Goal: Task Accomplishment & Management: Use online tool/utility

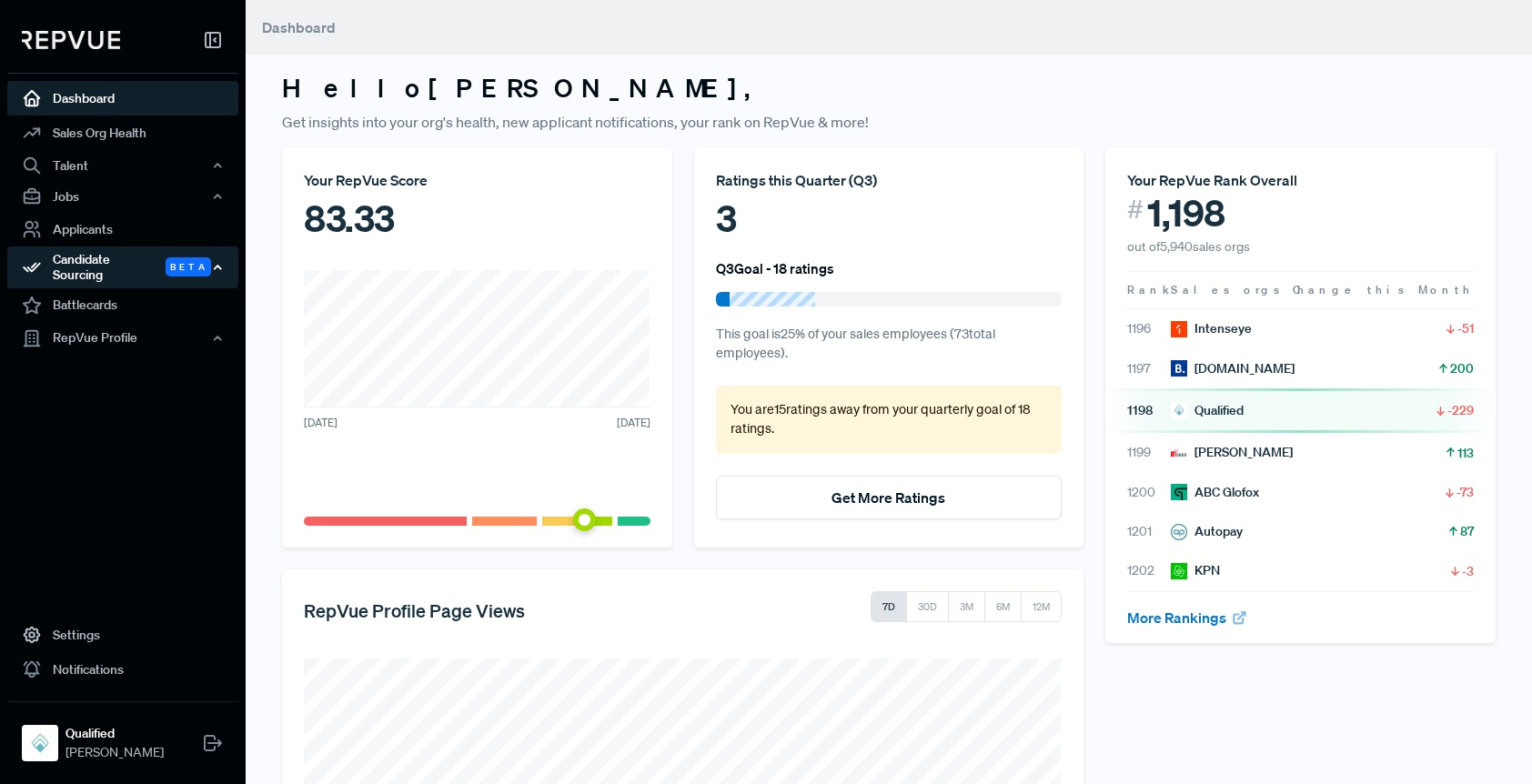
click at [124, 265] on div "Candidate Sourcing Beta" at bounding box center [123, 267] width 231 height 42
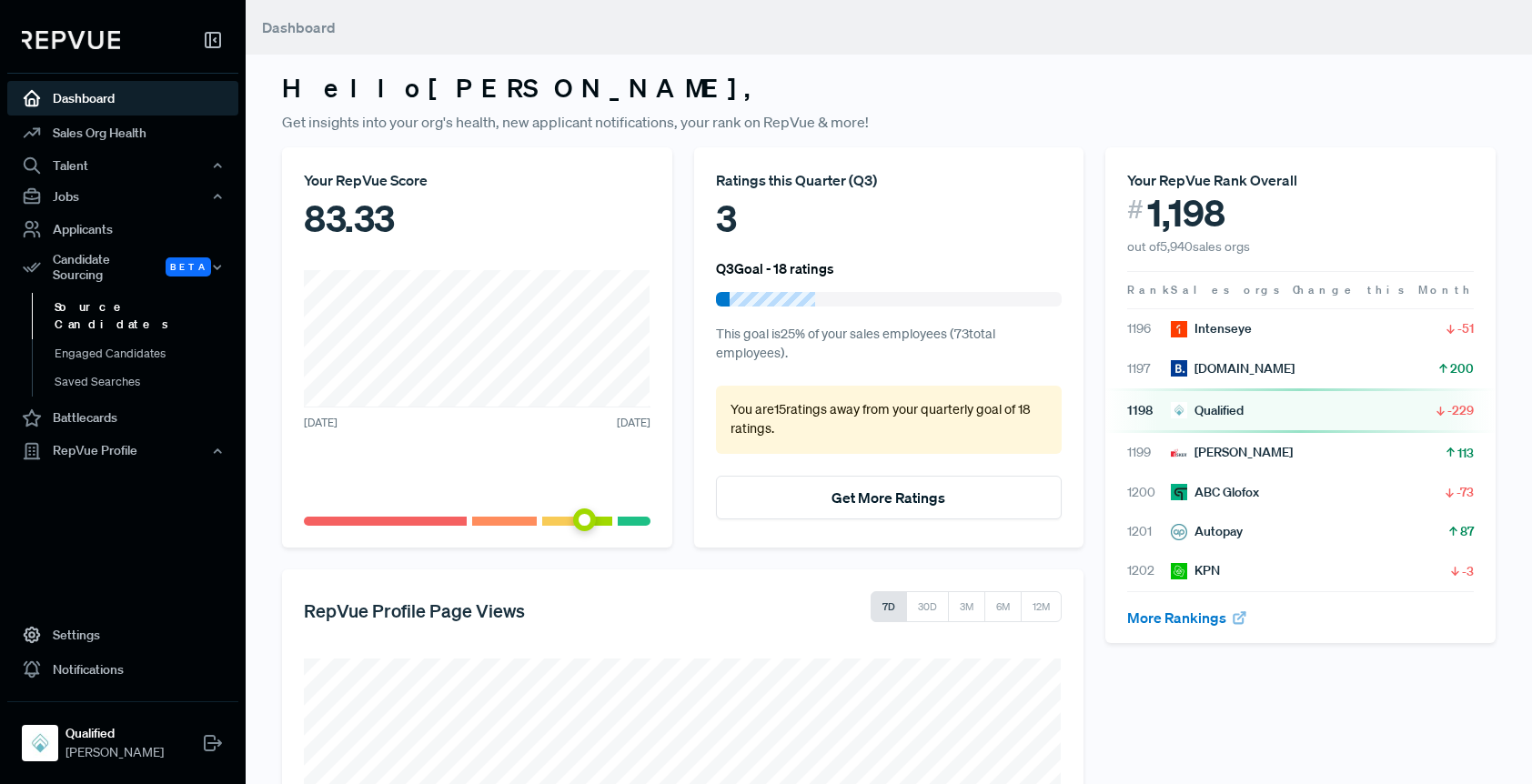
click at [114, 293] on link "Source Candidates" at bounding box center [148, 316] width 231 height 46
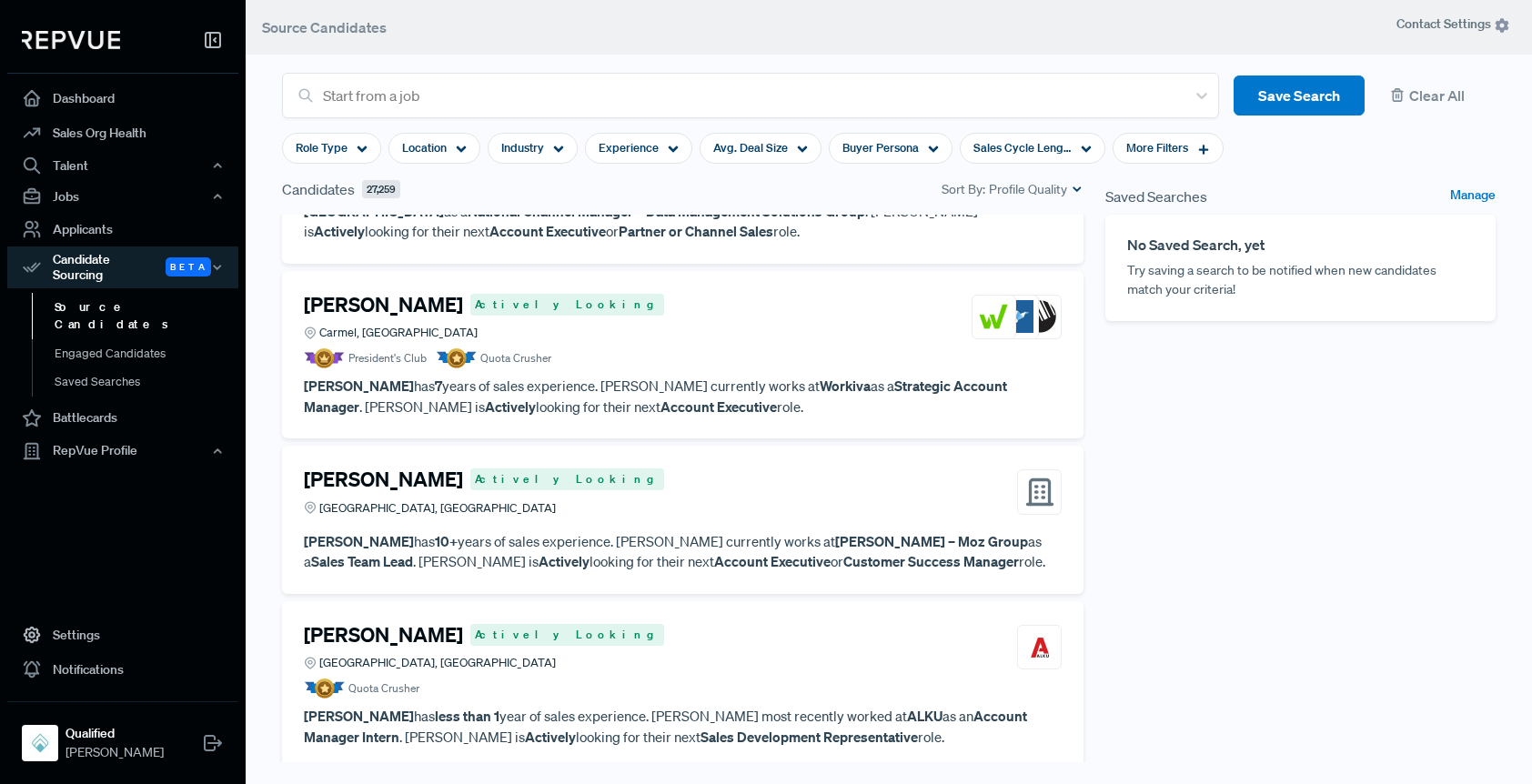
scroll to position [1152, 0]
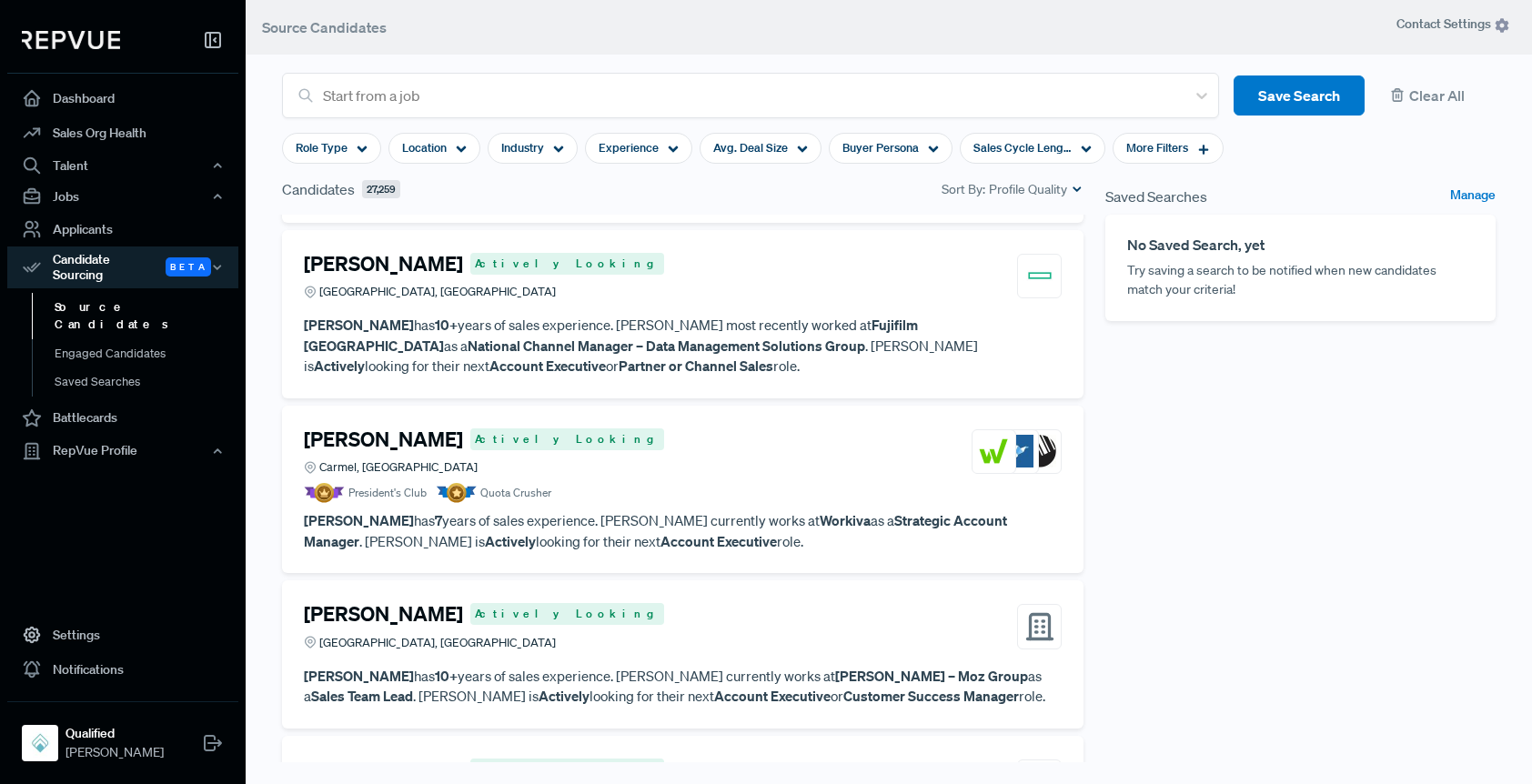
click at [670, 406] on div "[PERSON_NAME] Actively Looking Carmel, IN President's Club Quota Crusher [PERSO…" at bounding box center [683, 490] width 801 height 168
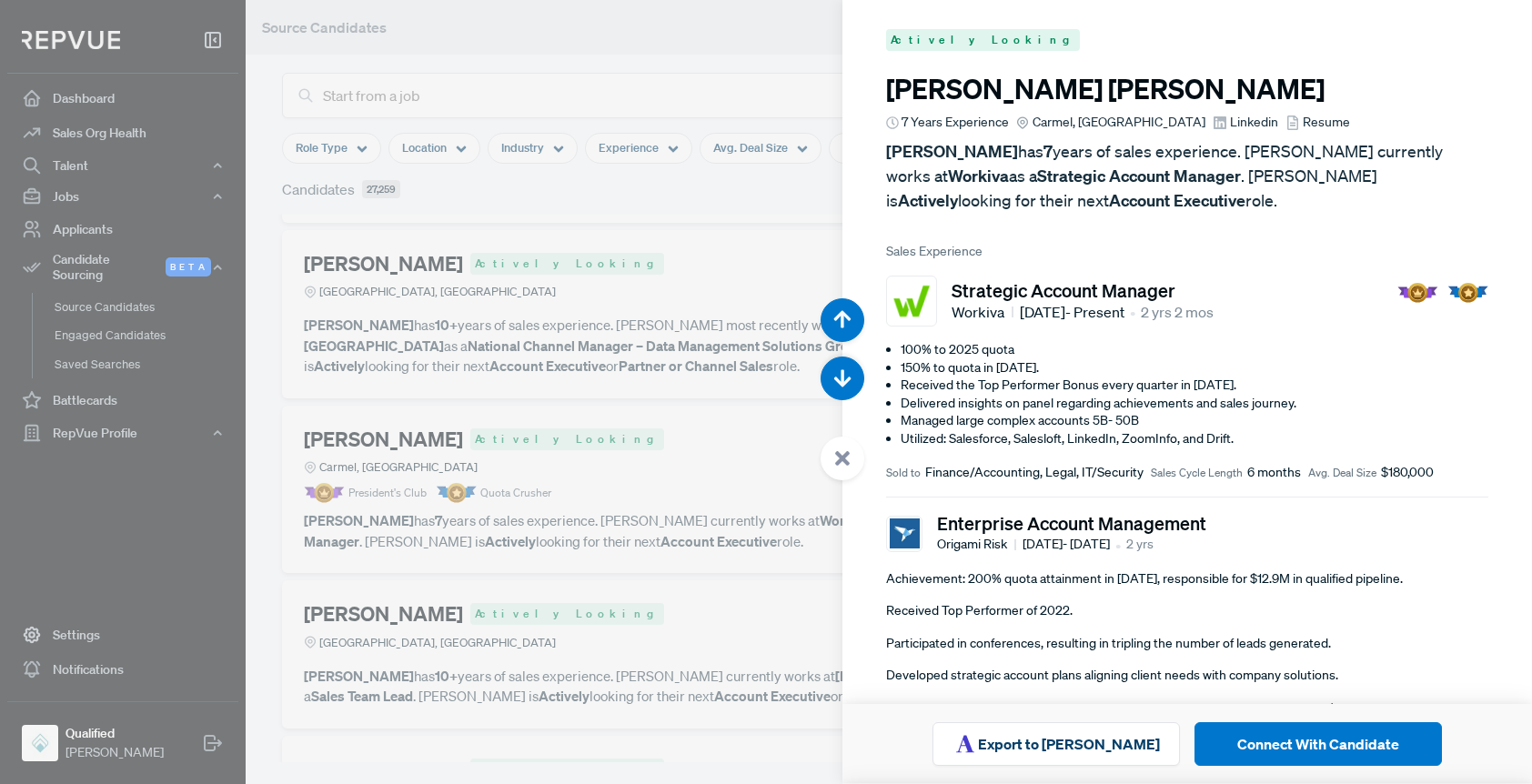
click at [809, 43] on div at bounding box center [766, 392] width 1532 height 784
